Goal: Transaction & Acquisition: Purchase product/service

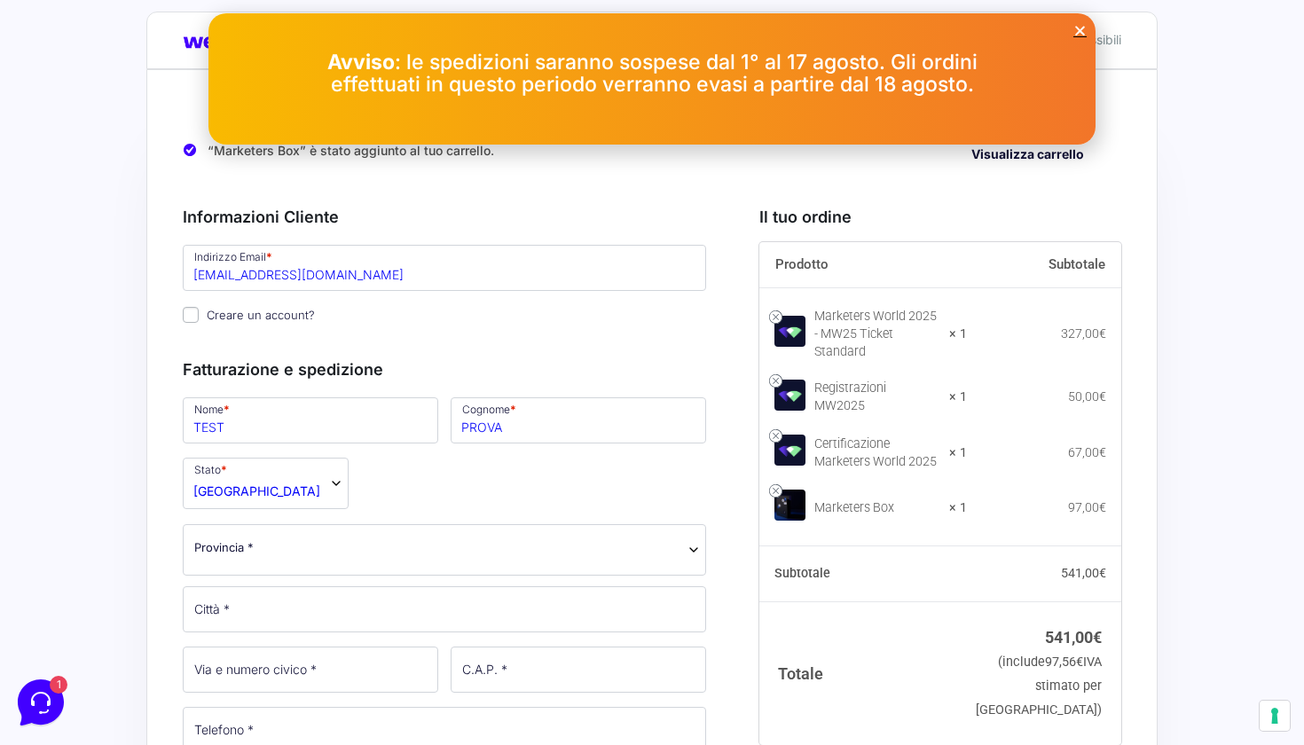
scroll to position [37, 0]
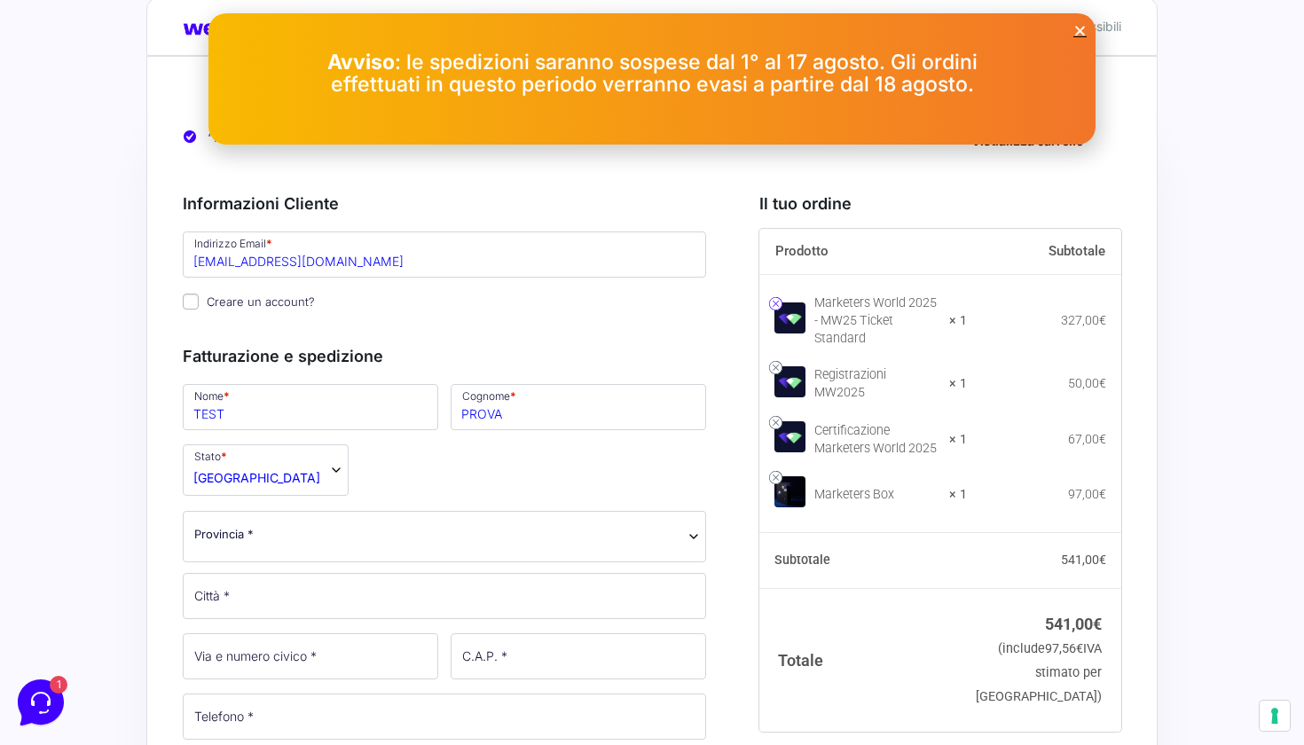
click at [775, 297] on link at bounding box center [775, 303] width 13 height 13
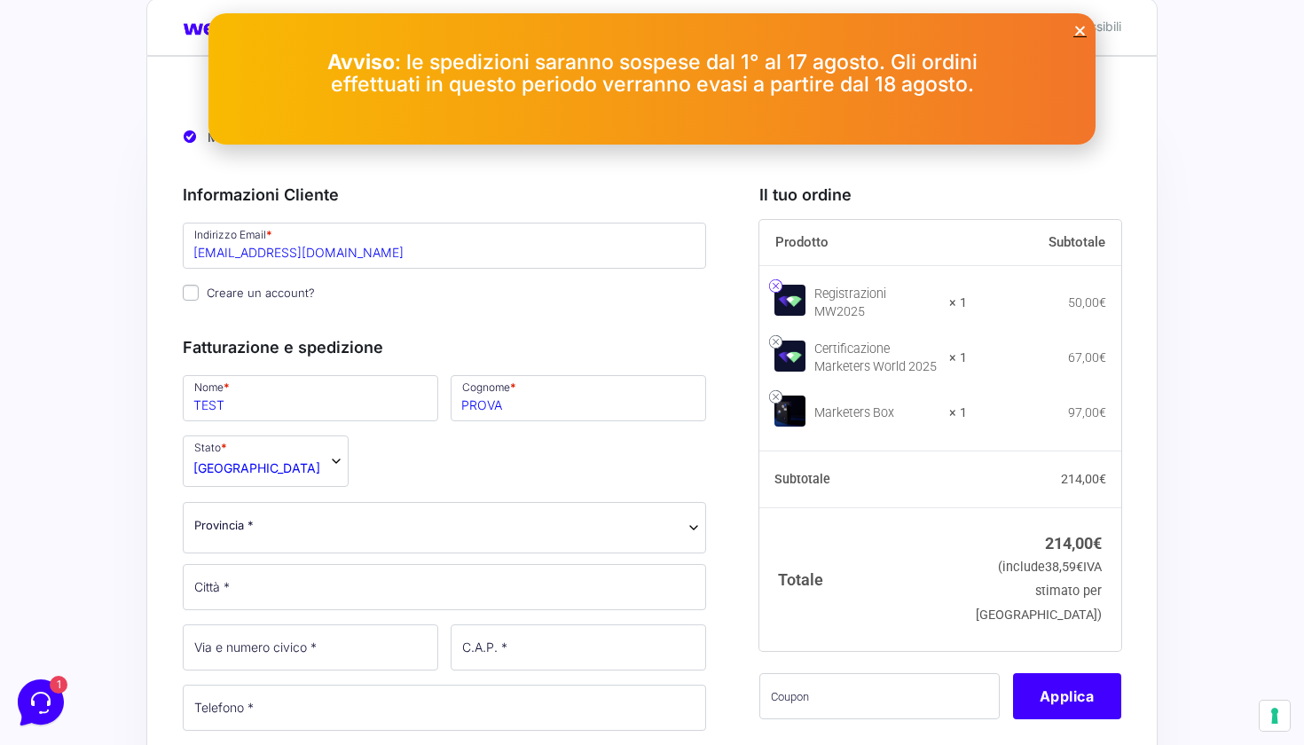
click at [778, 288] on link at bounding box center [775, 285] width 13 height 13
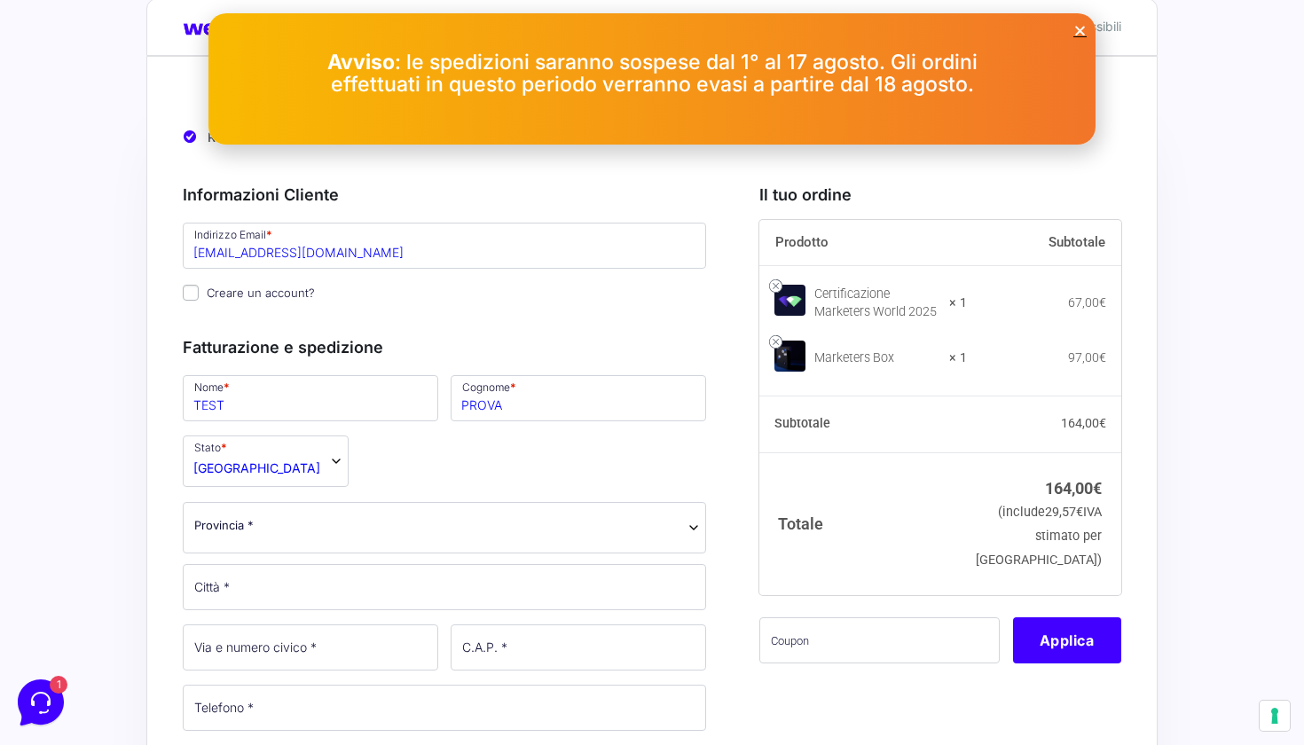
click at [778, 288] on link at bounding box center [775, 285] width 13 height 13
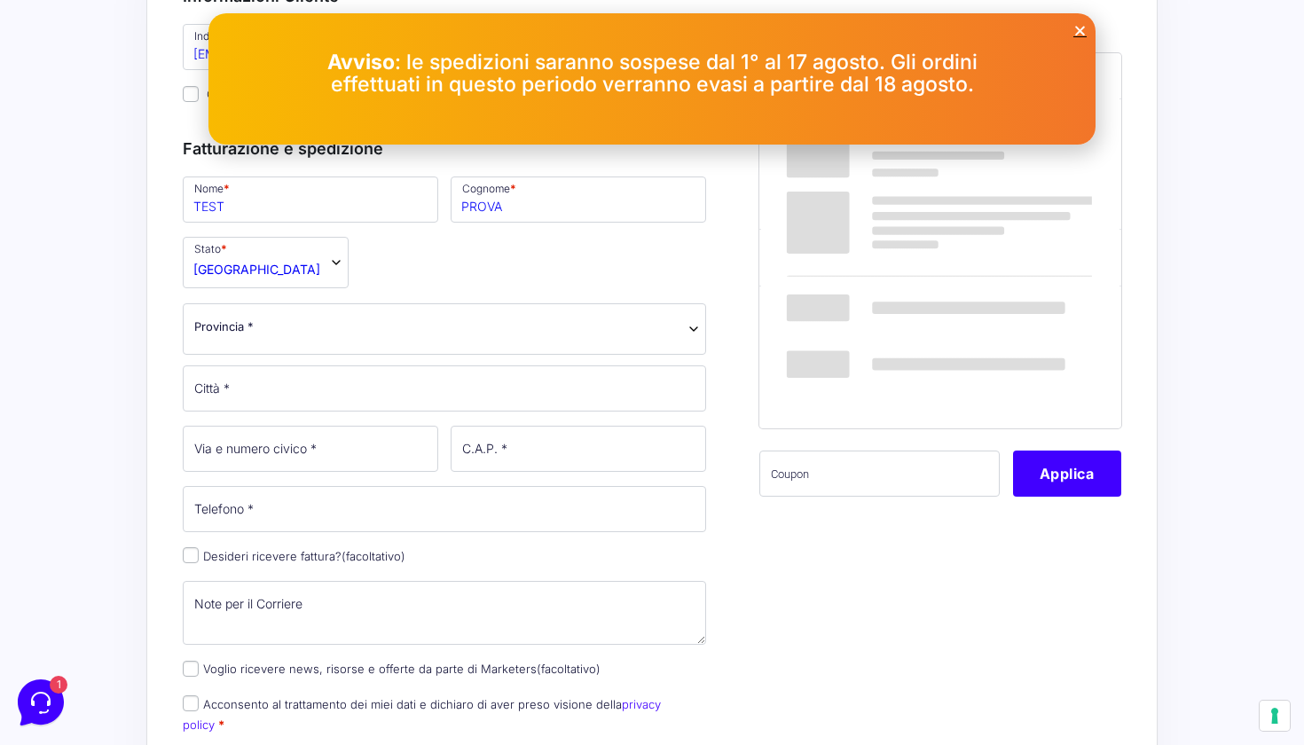
scroll to position [251, 0]
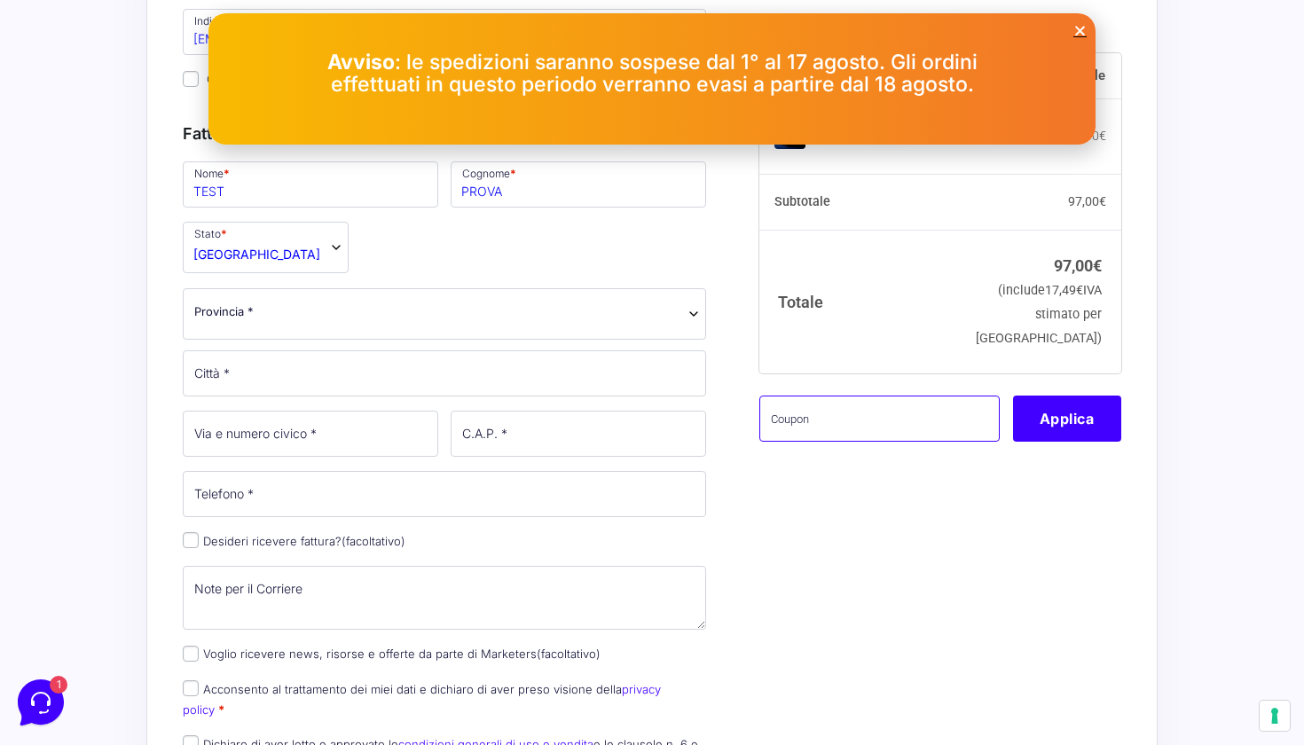
click at [819, 433] on input "text" at bounding box center [879, 419] width 240 height 46
type input "Eliotest"
click at [1055, 417] on button "Applica" at bounding box center [1067, 419] width 108 height 46
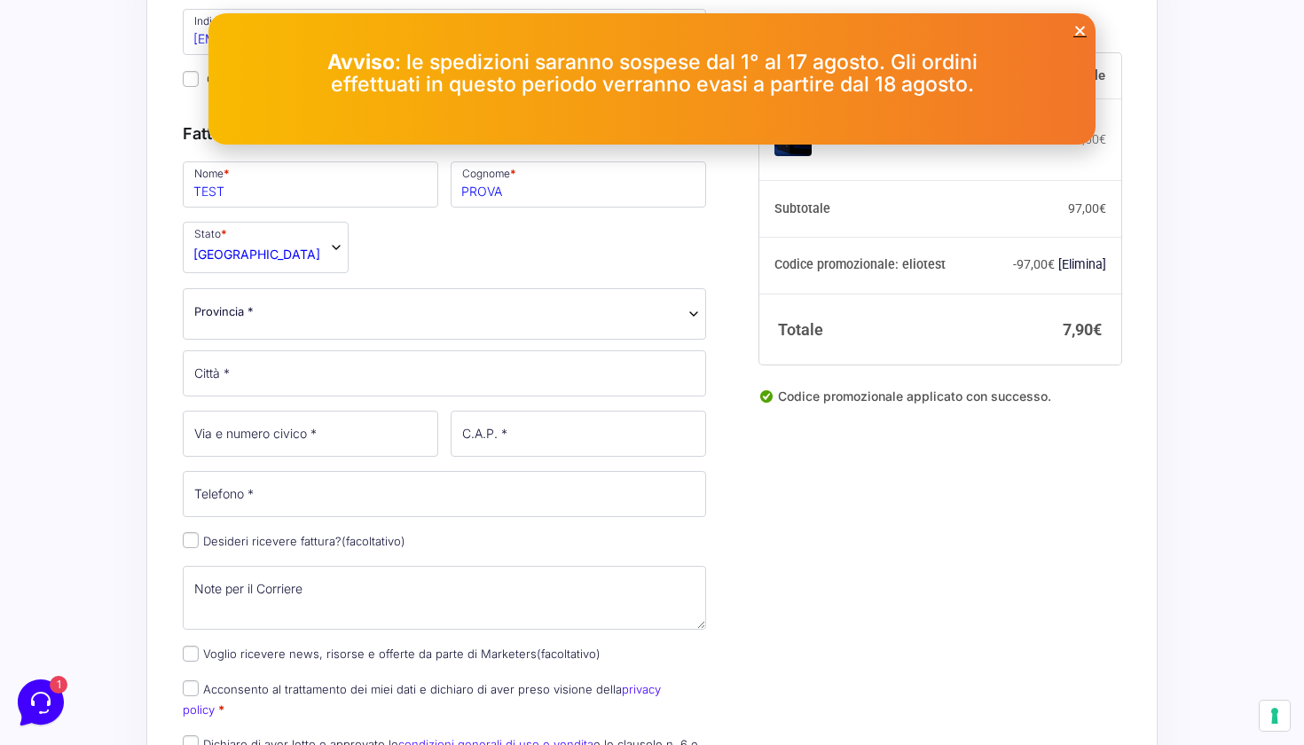
scroll to position [191, 0]
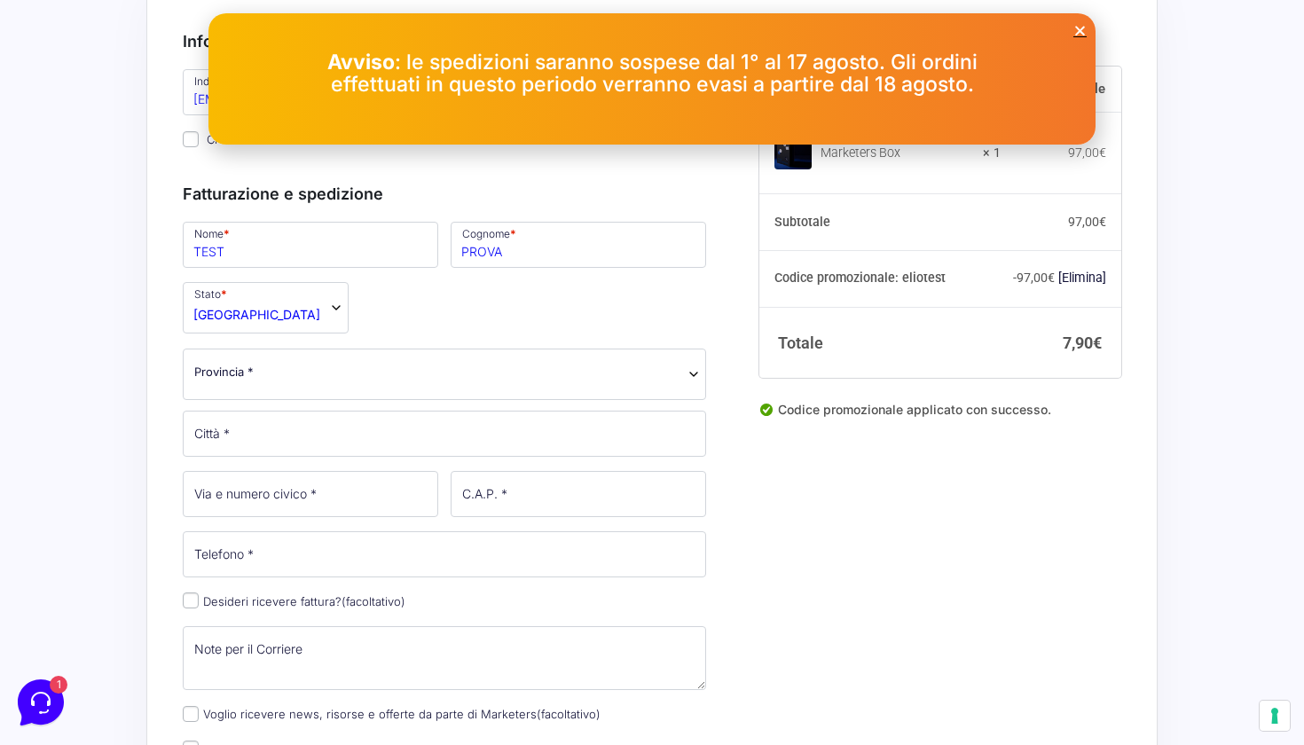
click at [316, 377] on span "Provincia *" at bounding box center [444, 372] width 500 height 19
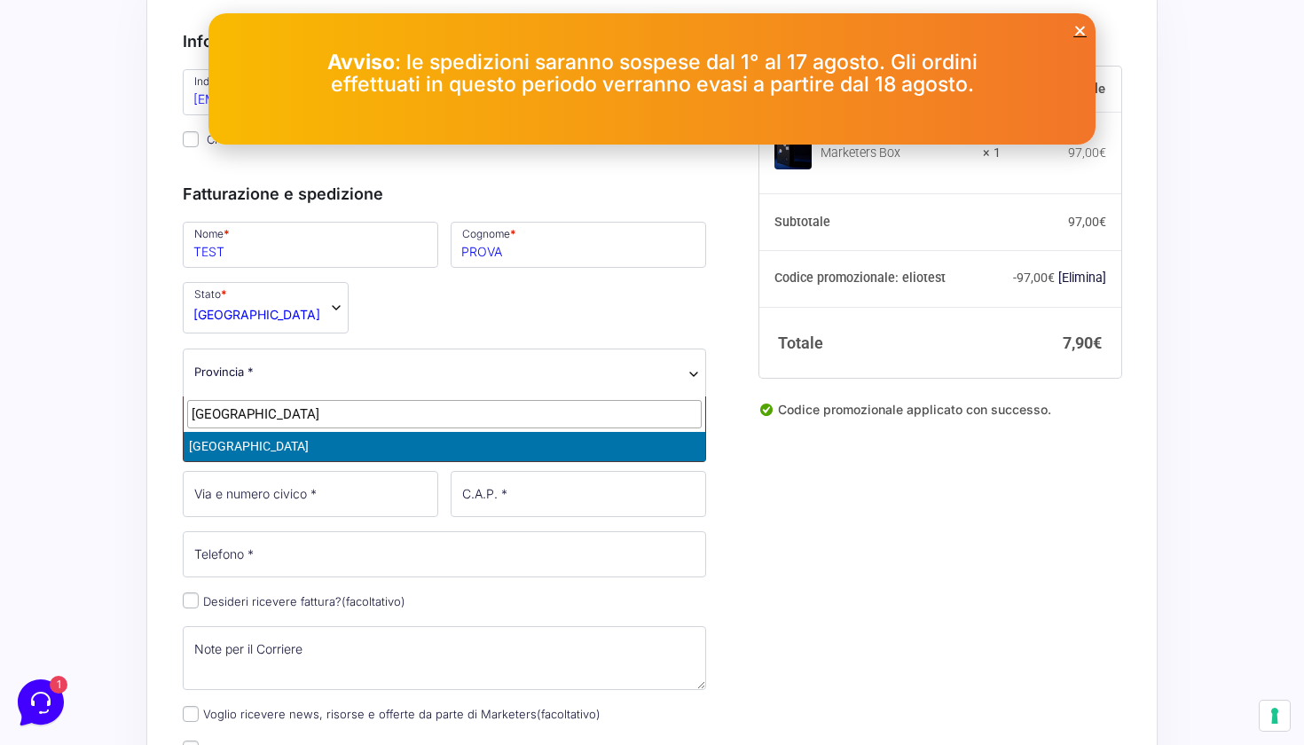
type input "[GEOGRAPHIC_DATA]"
select select "BS"
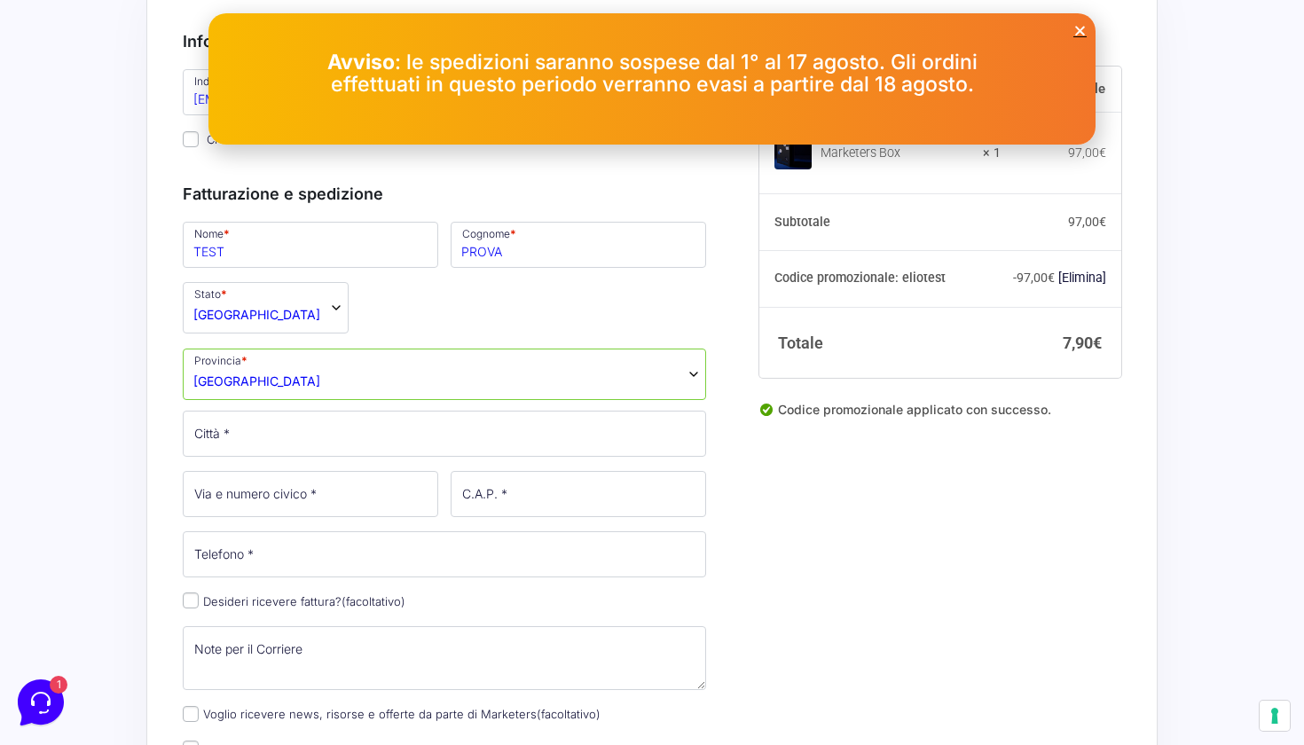
click at [1083, 29] on icon "Close" at bounding box center [1079, 30] width 13 height 13
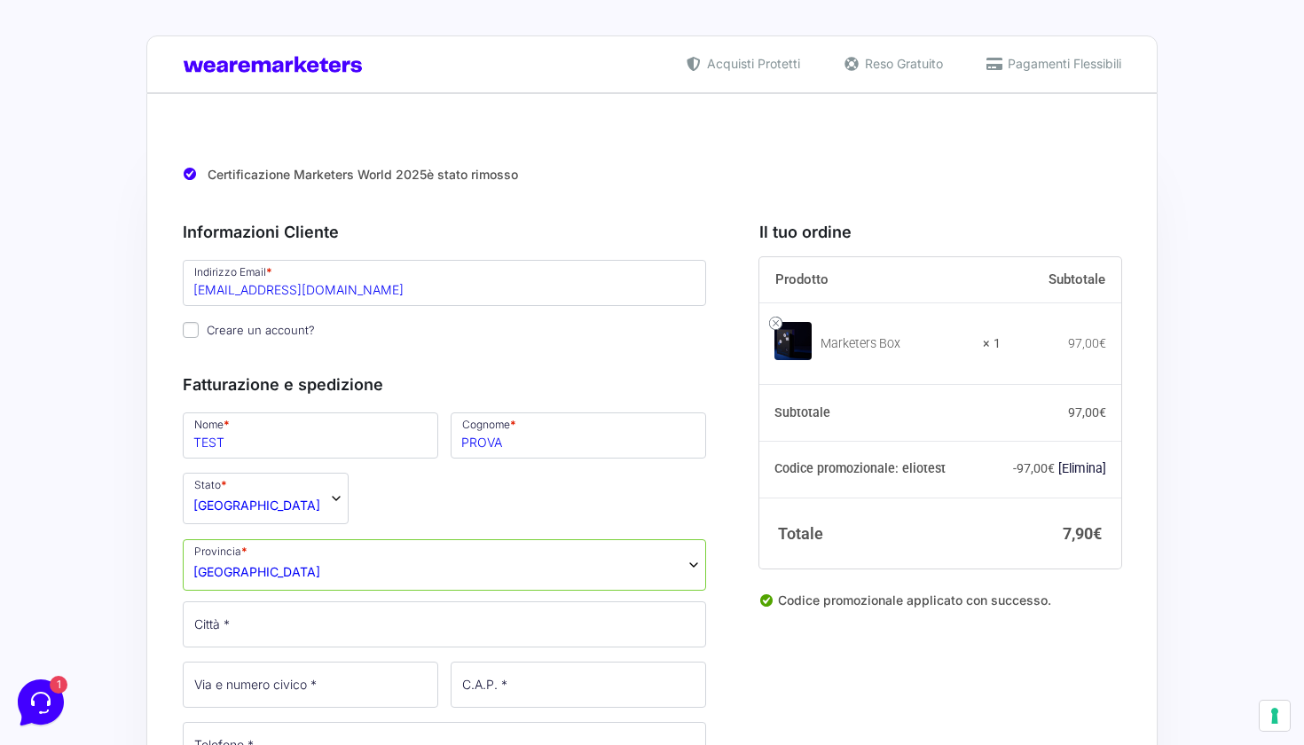
scroll to position [0, 0]
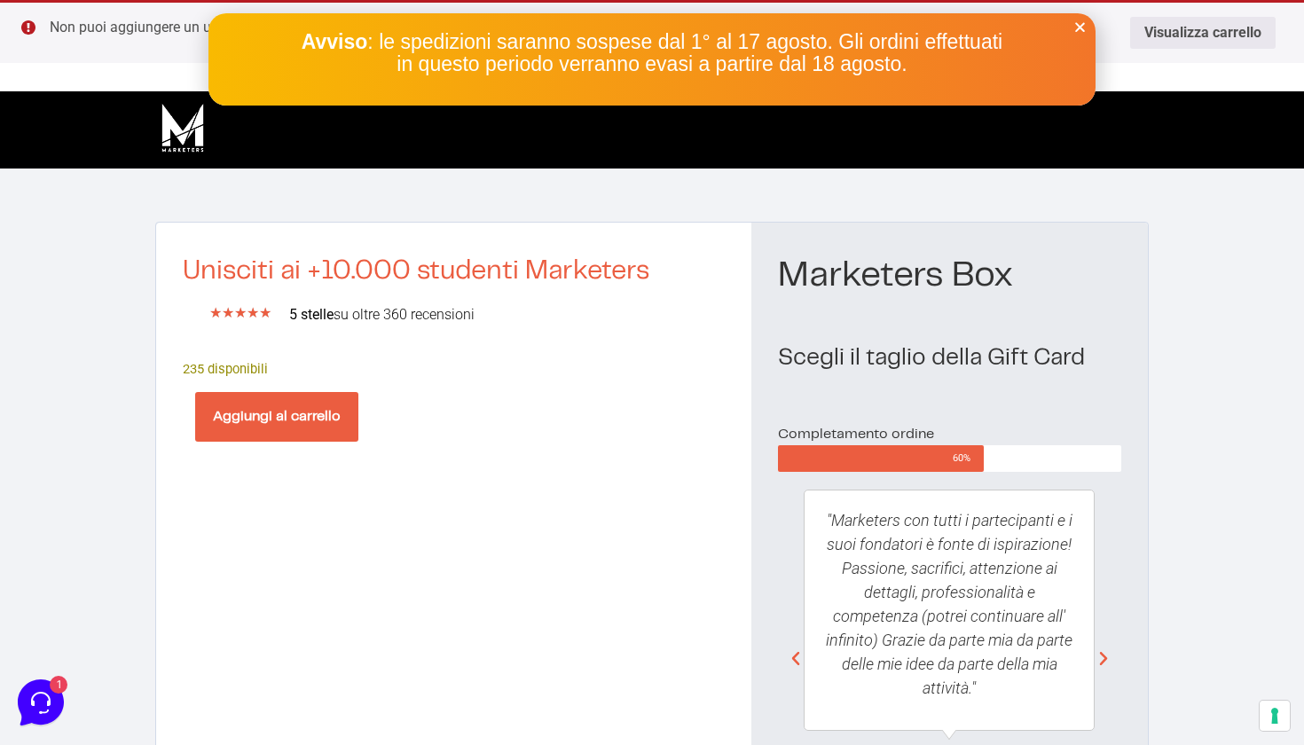
click at [1072, 27] on div "Avviso : le spedizioni saranno sospese dal 1° al 17 agosto. Gli ordini effettua…" at bounding box center [651, 59] width 887 height 92
